Goal: Task Accomplishment & Management: Complete application form

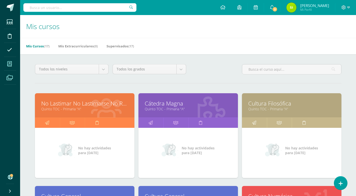
click at [11, 77] on icon at bounding box center [10, 77] width 6 height 5
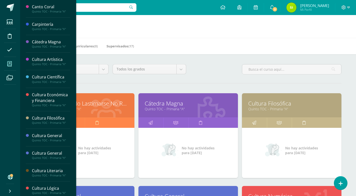
click at [9, 67] on span at bounding box center [9, 63] width 11 height 11
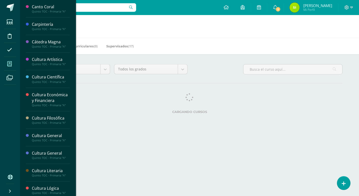
click at [12, 65] on span at bounding box center [9, 63] width 11 height 11
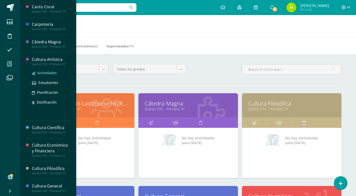
click at [50, 73] on span "Actividades" at bounding box center [46, 73] width 19 height 5
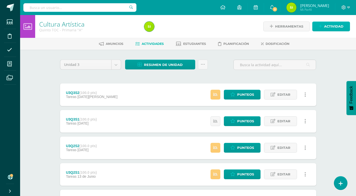
click at [328, 28] on span "Actividad" at bounding box center [333, 26] width 19 height 9
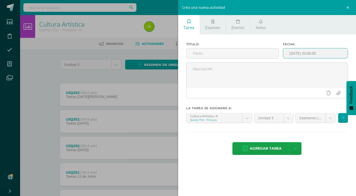
click at [320, 53] on input "2025-08-13 20:00:00" at bounding box center [315, 53] width 65 height 10
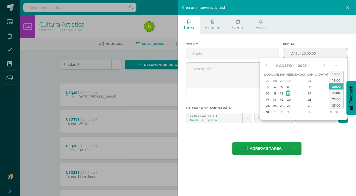
click at [328, 86] on div "8" at bounding box center [330, 87] width 5 height 6
type input "2025-08-08 20:00"
click at [242, 56] on input "text" at bounding box center [232, 53] width 92 height 10
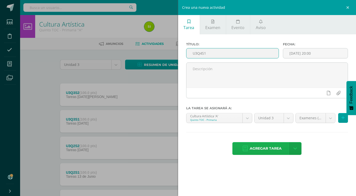
type input "U3Q4S1"
click at [279, 150] on span "Agregar tarea" at bounding box center [266, 149] width 32 height 12
